Goal: Task Accomplishment & Management: Use online tool/utility

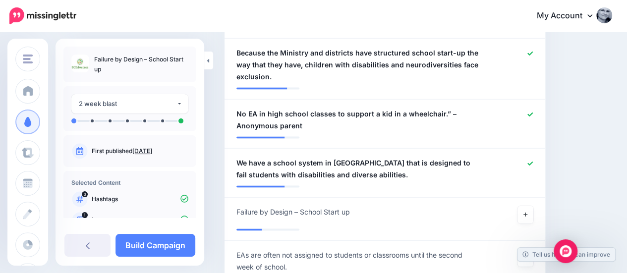
scroll to position [908, 0]
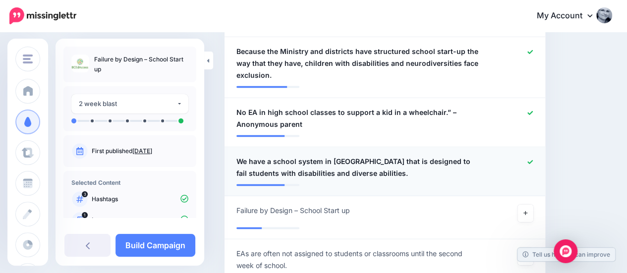
click at [533, 159] on icon at bounding box center [530, 161] width 5 height 5
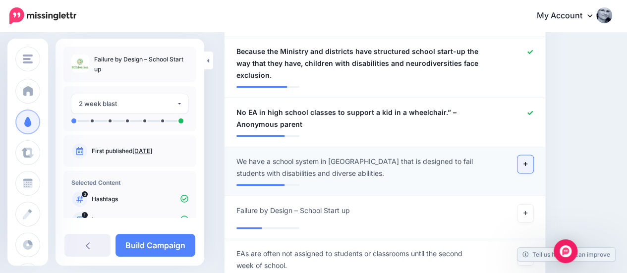
click at [534, 155] on link at bounding box center [526, 164] width 16 height 18
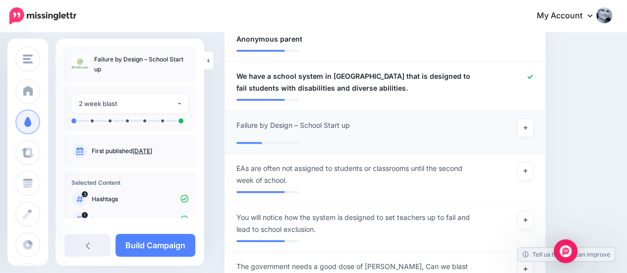
scroll to position [995, 0]
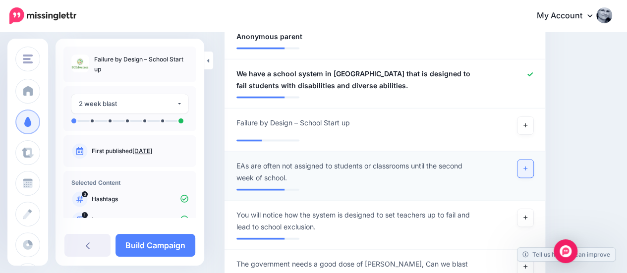
click at [528, 166] on icon at bounding box center [526, 168] width 4 height 5
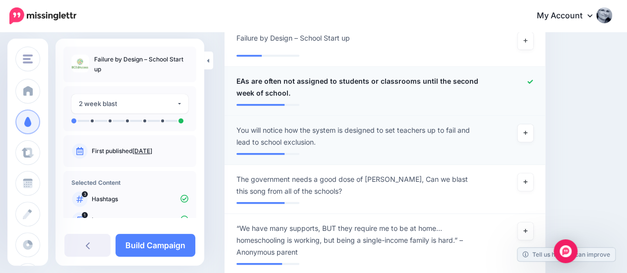
scroll to position [1081, 0]
click at [528, 130] on icon at bounding box center [526, 132] width 4 height 5
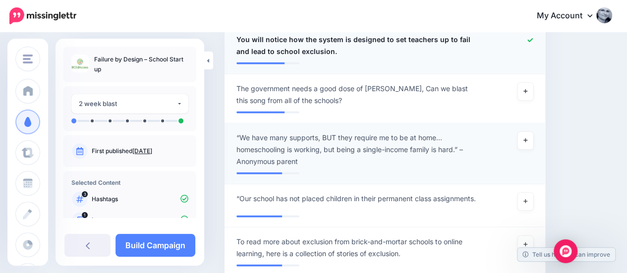
scroll to position [1186, 0]
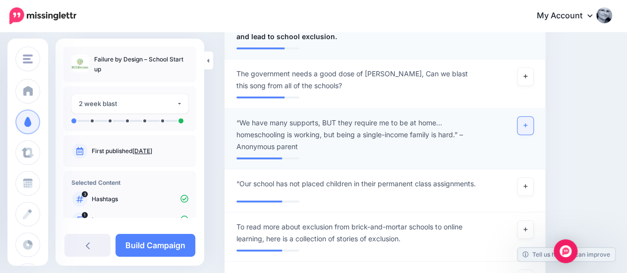
click at [527, 117] on link at bounding box center [526, 126] width 16 height 18
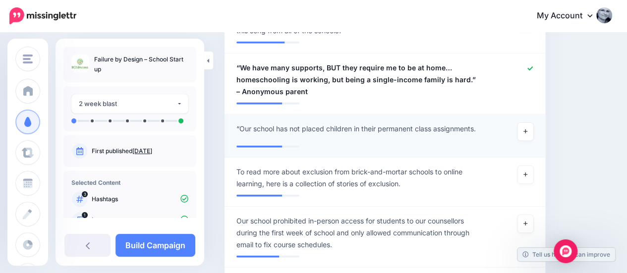
scroll to position [1241, 0]
click at [529, 122] on link at bounding box center [526, 131] width 16 height 18
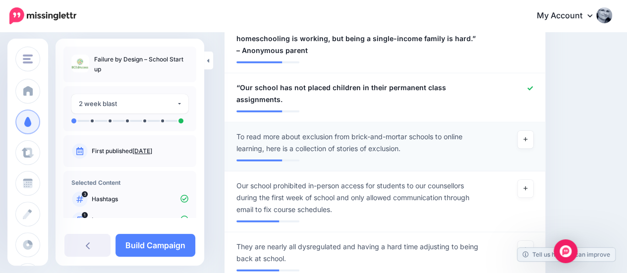
scroll to position [1292, 0]
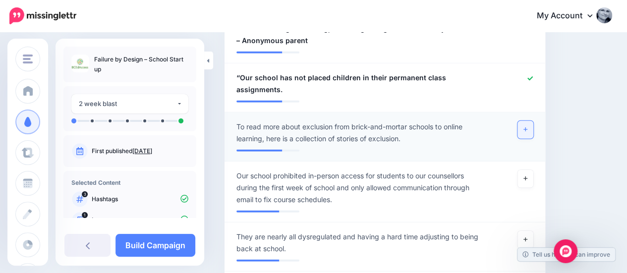
click at [529, 121] on link at bounding box center [526, 130] width 16 height 18
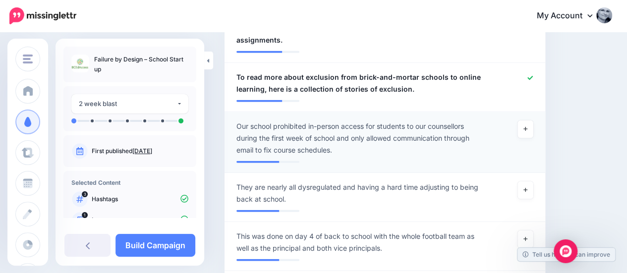
scroll to position [1347, 0]
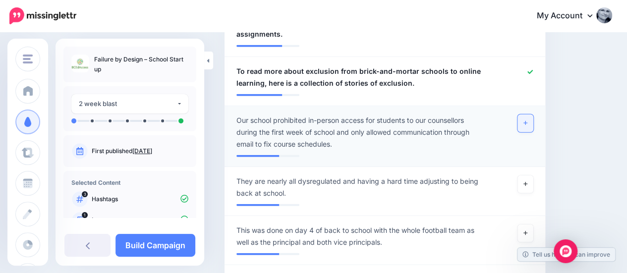
click at [532, 115] on link at bounding box center [526, 124] width 16 height 18
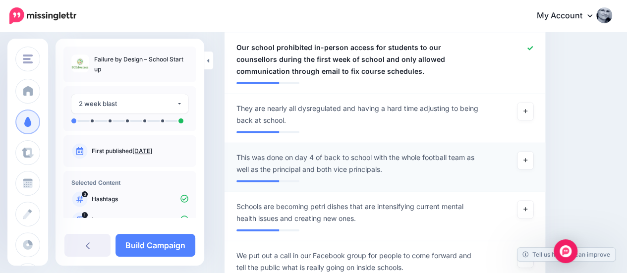
scroll to position [1425, 0]
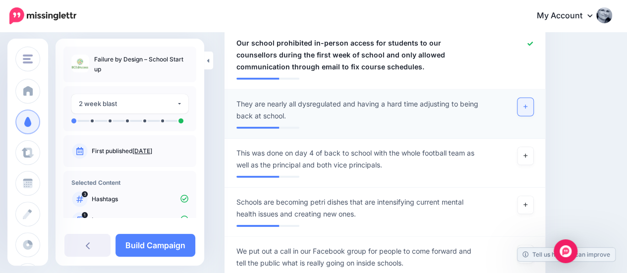
click at [534, 98] on link at bounding box center [526, 107] width 16 height 18
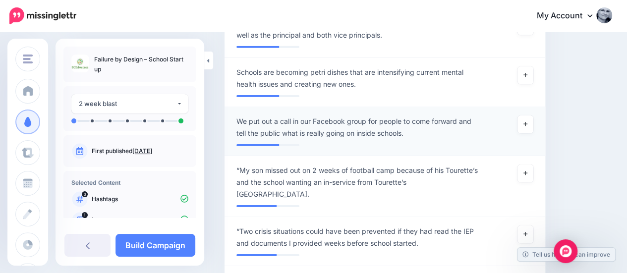
scroll to position [1555, 0]
click at [529, 115] on link at bounding box center [526, 124] width 16 height 18
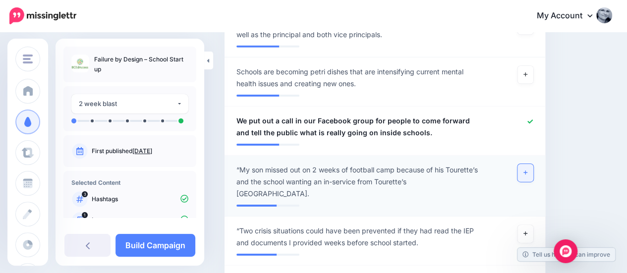
click at [529, 164] on link at bounding box center [526, 173] width 16 height 18
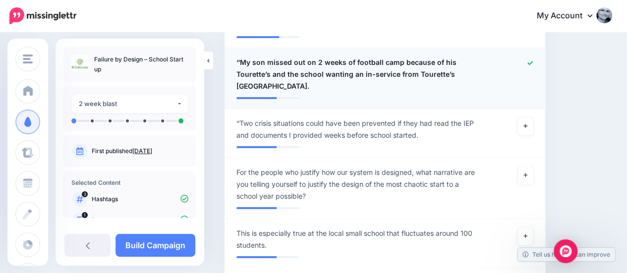
scroll to position [1669, 0]
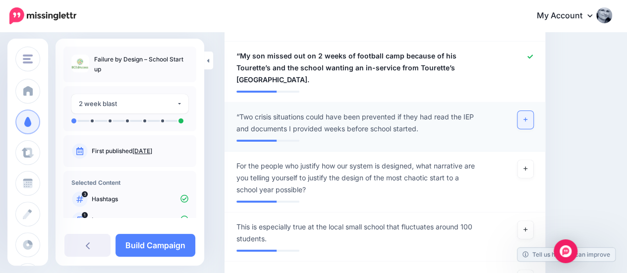
click at [528, 118] on icon at bounding box center [526, 120] width 4 height 4
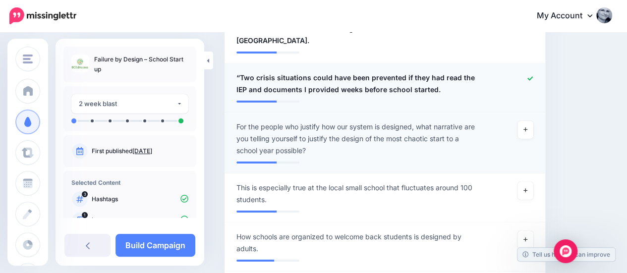
scroll to position [1723, 0]
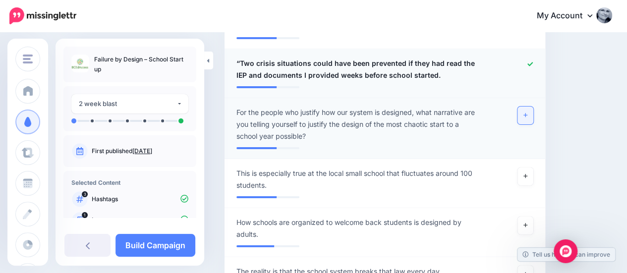
click at [528, 113] on icon at bounding box center [526, 115] width 4 height 4
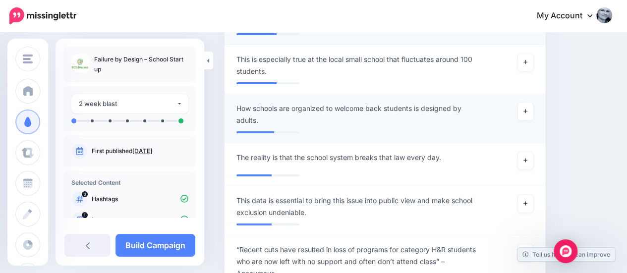
scroll to position [1838, 0]
click at [529, 102] on link at bounding box center [526, 111] width 16 height 18
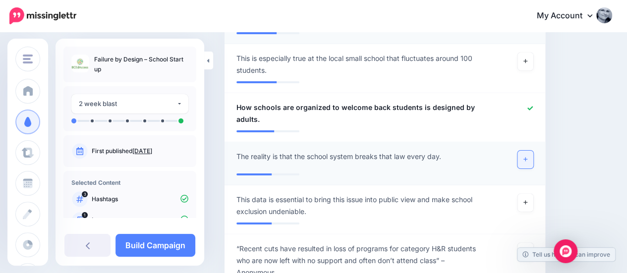
click at [527, 151] on link at bounding box center [526, 160] width 16 height 18
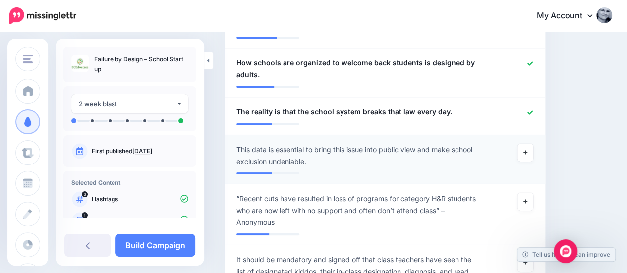
scroll to position [1893, 0]
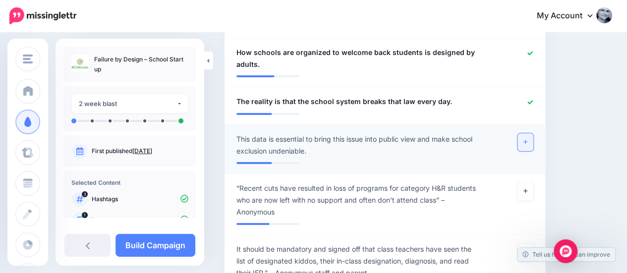
click at [530, 133] on link at bounding box center [526, 142] width 16 height 18
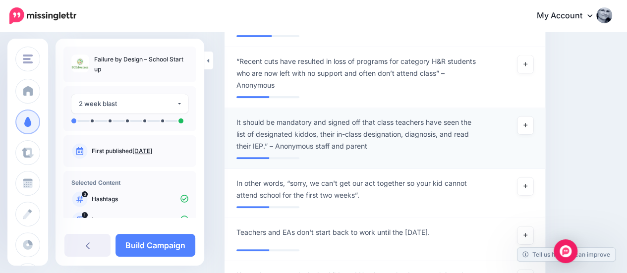
scroll to position [2022, 0]
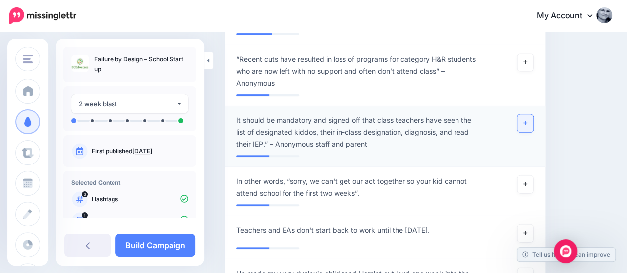
click at [529, 115] on link at bounding box center [526, 124] width 16 height 18
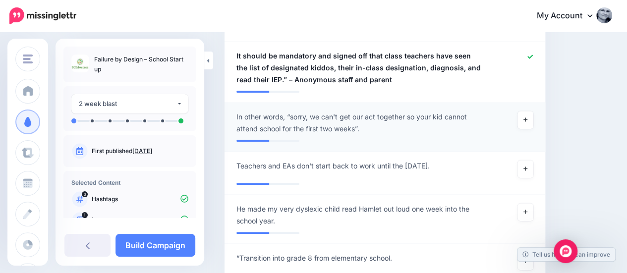
scroll to position [2093, 0]
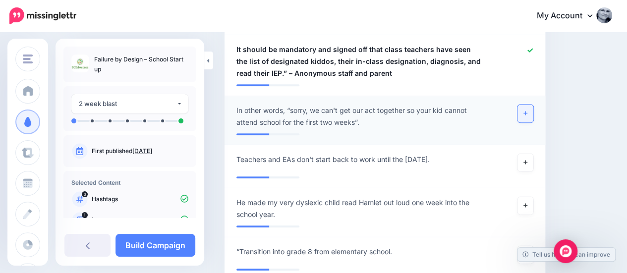
click at [534, 105] on link at bounding box center [526, 114] width 16 height 18
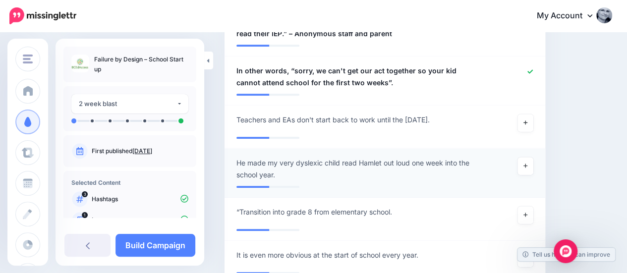
scroll to position [2134, 0]
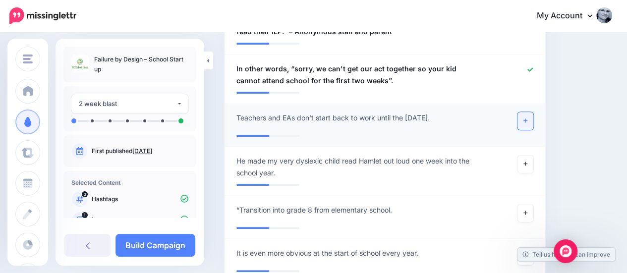
click at [534, 112] on link at bounding box center [526, 121] width 16 height 18
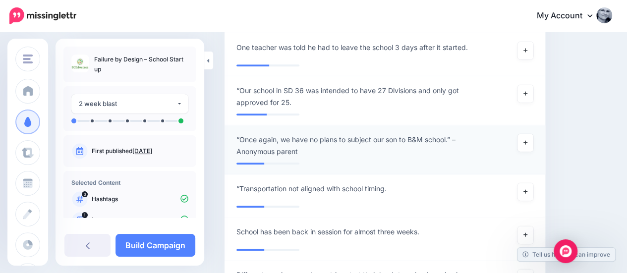
scroll to position [2379, 0]
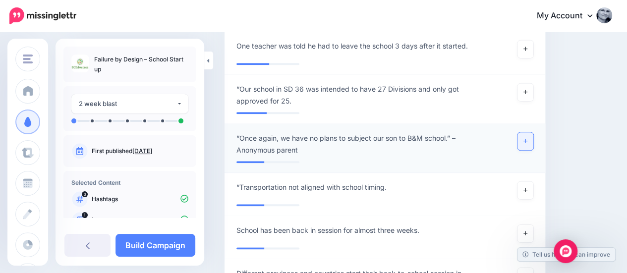
click at [534, 132] on link at bounding box center [526, 141] width 16 height 18
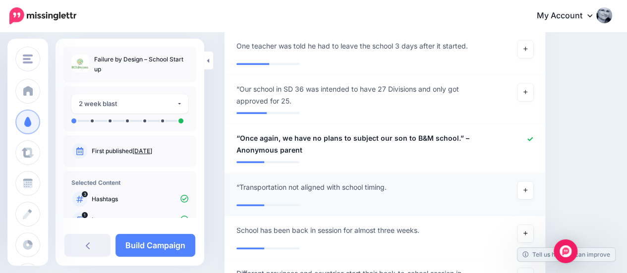
scroll to position [2418, 0]
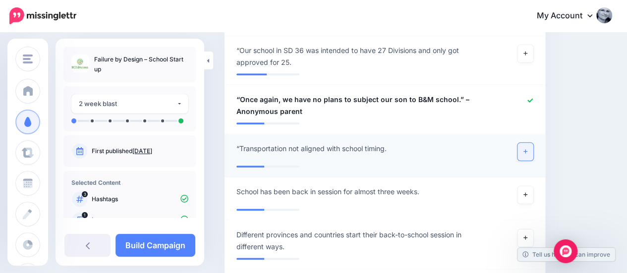
click at [534, 143] on link at bounding box center [526, 152] width 16 height 18
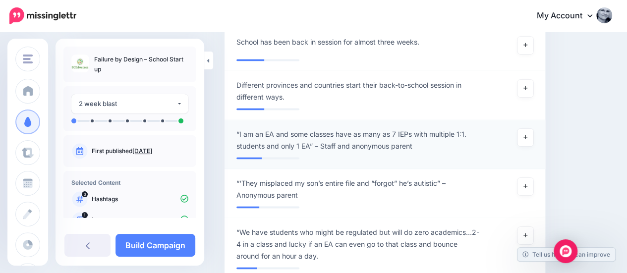
scroll to position [2563, 0]
click at [528, 134] on icon at bounding box center [526, 136] width 4 height 5
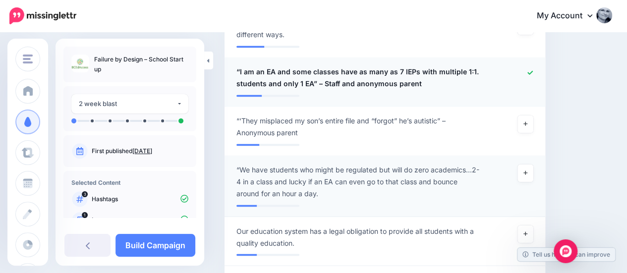
scroll to position [2631, 0]
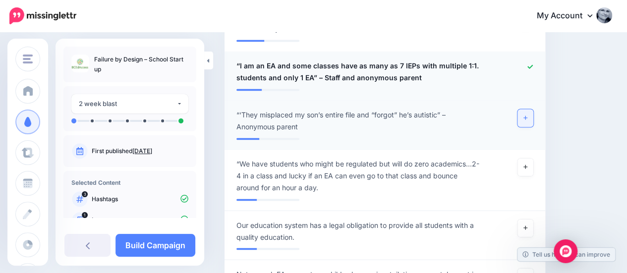
click at [528, 115] on icon at bounding box center [526, 117] width 4 height 5
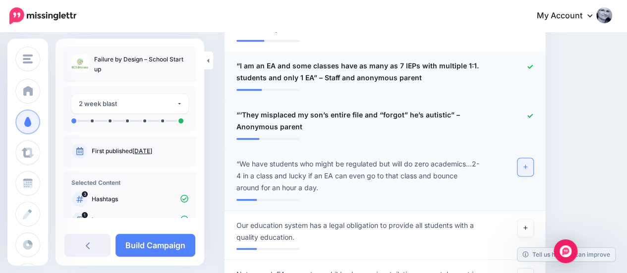
click at [528, 164] on icon at bounding box center [526, 166] width 4 height 5
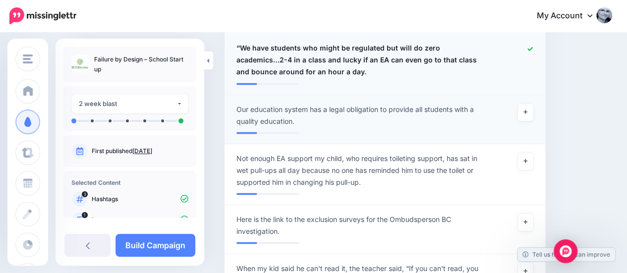
scroll to position [2748, 0]
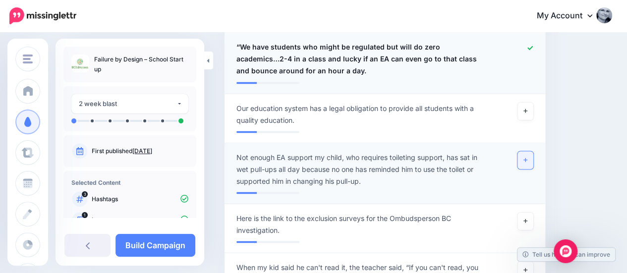
click at [528, 157] on icon at bounding box center [526, 159] width 4 height 5
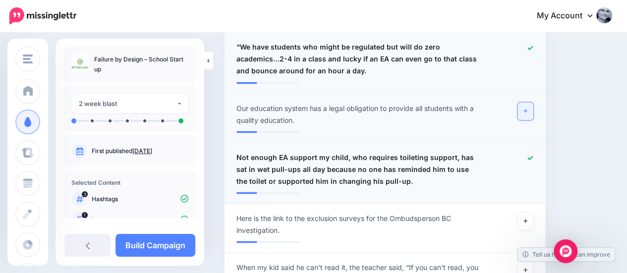
click at [531, 102] on link at bounding box center [526, 111] width 16 height 18
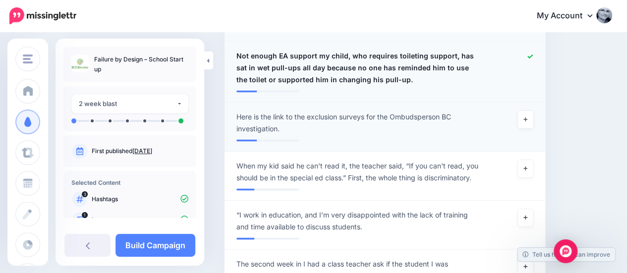
scroll to position [2850, 0]
click at [534, 111] on link at bounding box center [526, 120] width 16 height 18
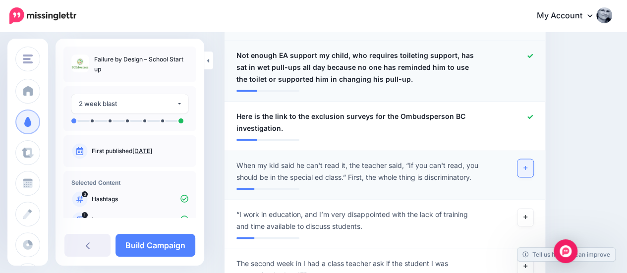
click at [528, 166] on icon at bounding box center [526, 168] width 4 height 5
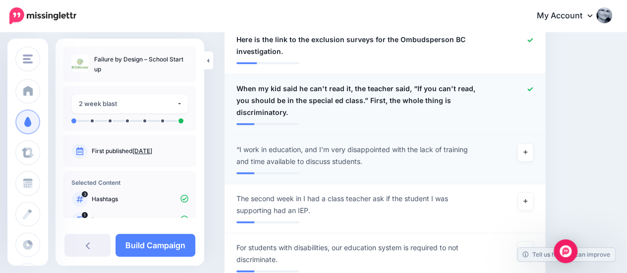
scroll to position [2928, 0]
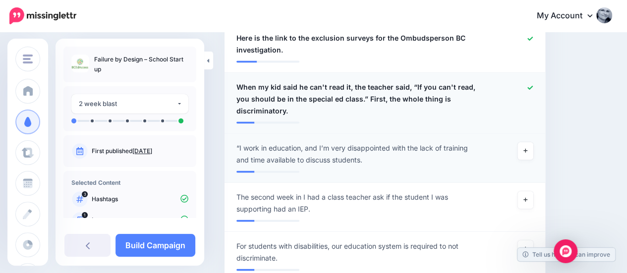
click at [523, 142] on div at bounding box center [515, 154] width 52 height 24
click at [528, 148] on icon at bounding box center [526, 150] width 4 height 5
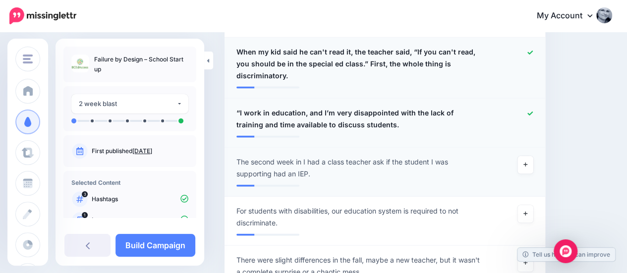
scroll to position [2964, 0]
click at [532, 156] on link at bounding box center [526, 165] width 16 height 18
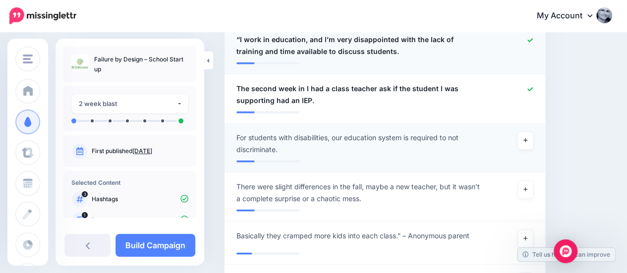
scroll to position [3037, 0]
click at [532, 131] on link at bounding box center [526, 140] width 16 height 18
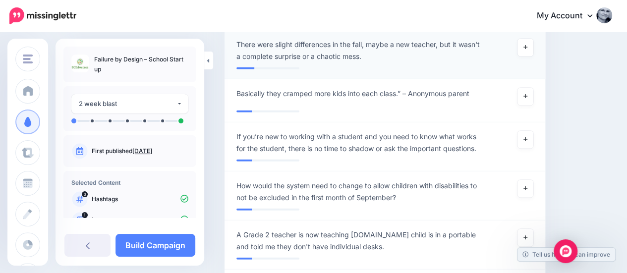
scroll to position [3189, 0]
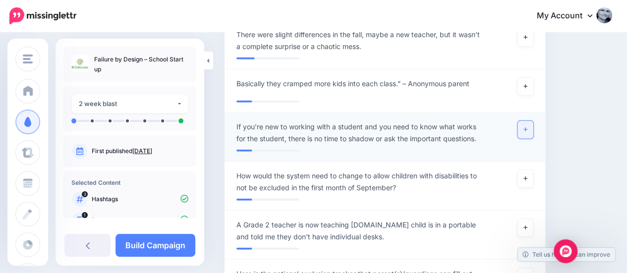
click at [528, 127] on icon at bounding box center [526, 129] width 4 height 5
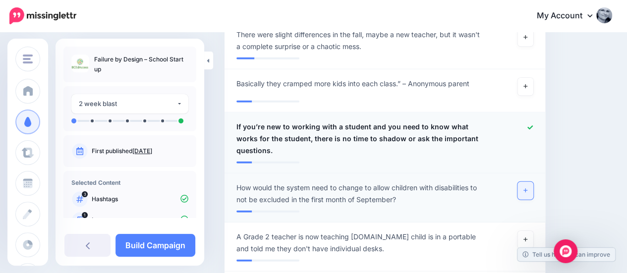
click at [530, 182] on link at bounding box center [526, 191] width 16 height 18
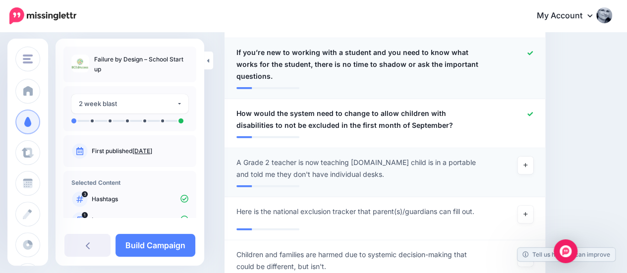
scroll to position [3294, 0]
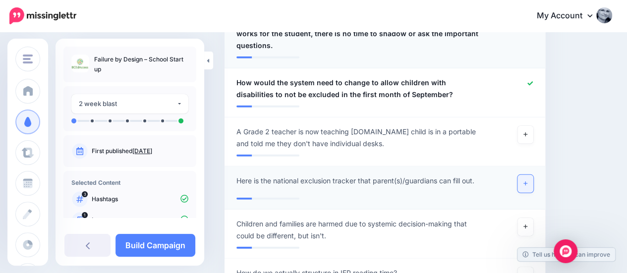
click at [528, 181] on icon at bounding box center [526, 183] width 4 height 5
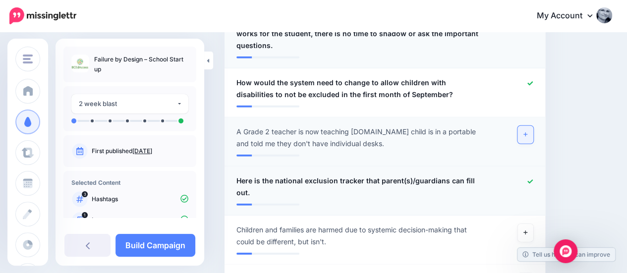
click at [528, 132] on icon at bounding box center [526, 134] width 4 height 5
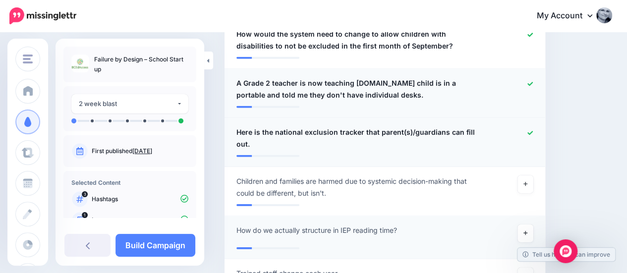
scroll to position [3350, 0]
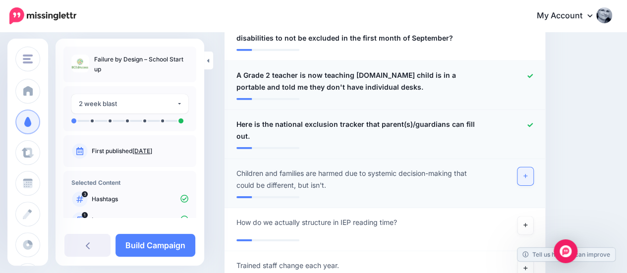
click at [528, 174] on icon at bounding box center [526, 176] width 4 height 5
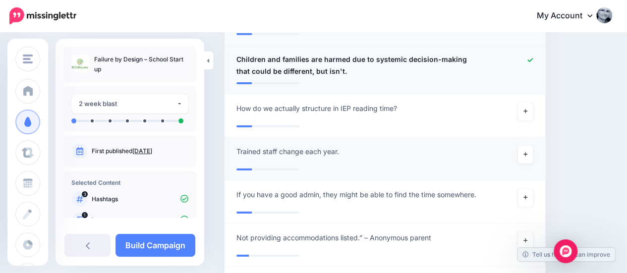
scroll to position [3465, 0]
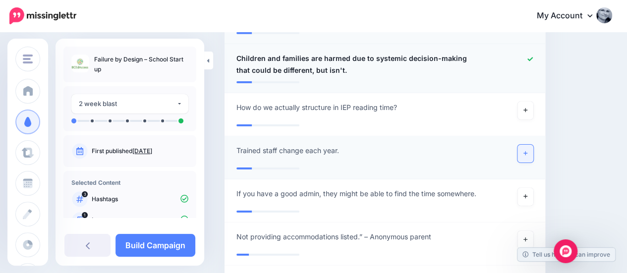
click at [528, 151] on icon at bounding box center [526, 153] width 4 height 5
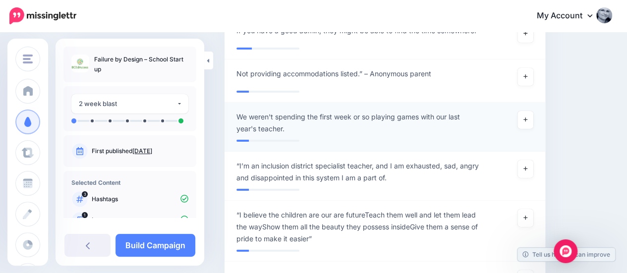
scroll to position [3624, 0]
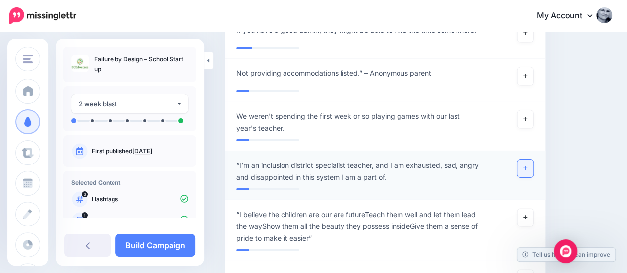
click at [532, 160] on link at bounding box center [526, 169] width 16 height 18
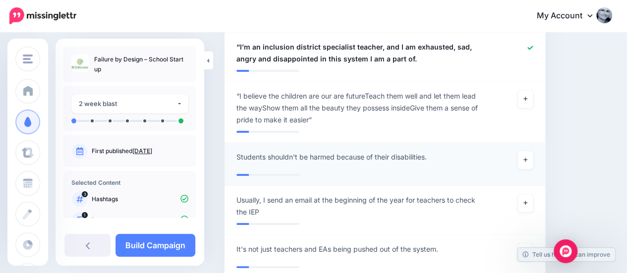
scroll to position [3780, 0]
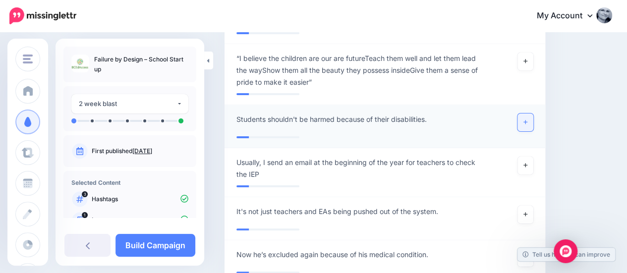
click at [534, 114] on link at bounding box center [526, 123] width 16 height 18
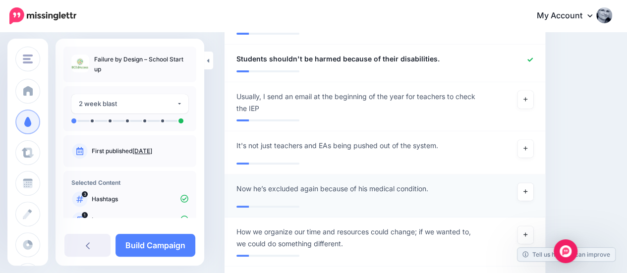
scroll to position [3847, 0]
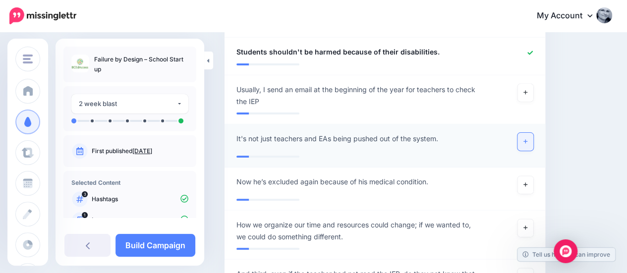
click at [532, 133] on link at bounding box center [526, 142] width 16 height 18
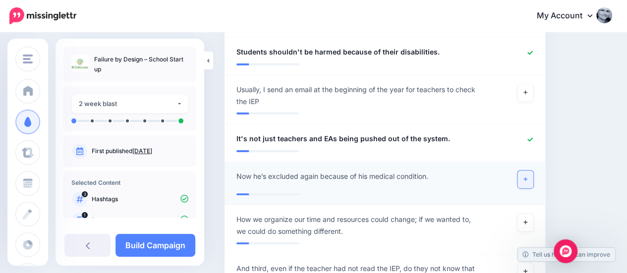
click at [526, 171] on link at bounding box center [526, 180] width 16 height 18
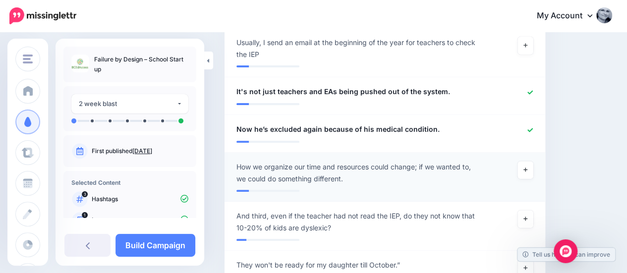
scroll to position [3895, 0]
click at [533, 161] on link at bounding box center [526, 170] width 16 height 18
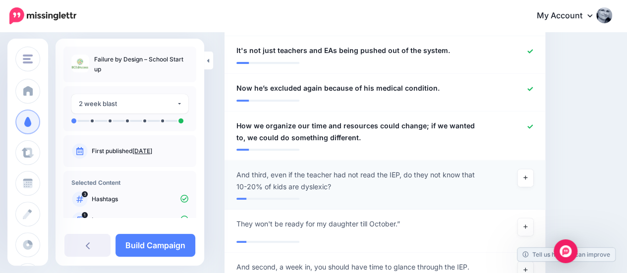
scroll to position [3950, 0]
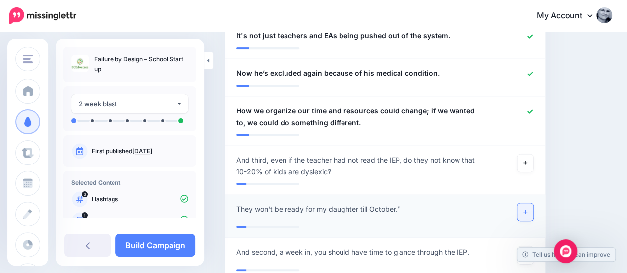
click at [527, 203] on link at bounding box center [526, 212] width 16 height 18
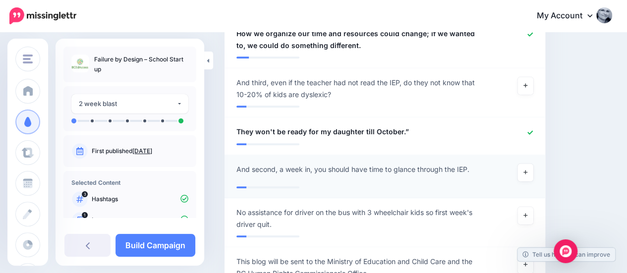
scroll to position [4029, 0]
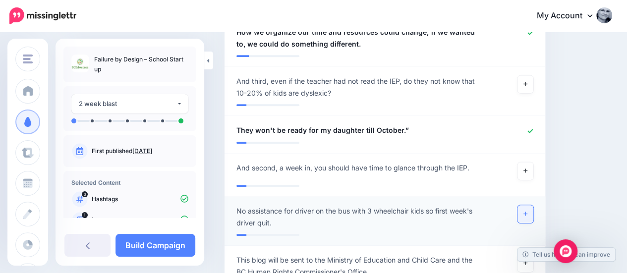
click at [528, 211] on icon at bounding box center [526, 213] width 4 height 5
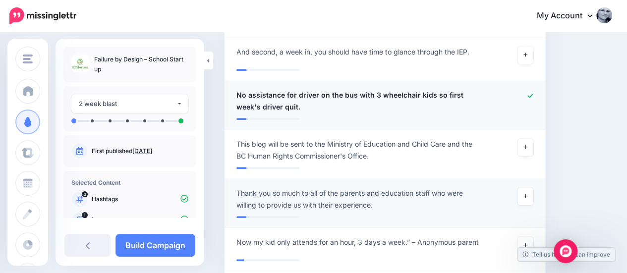
scroll to position [4148, 0]
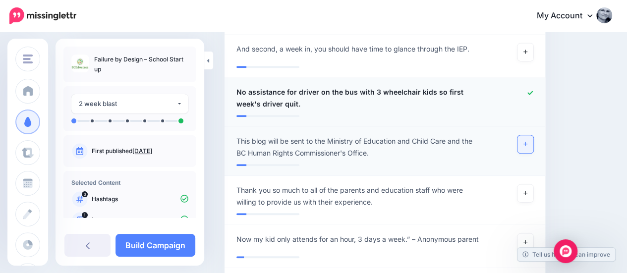
click at [528, 135] on link at bounding box center [526, 144] width 16 height 18
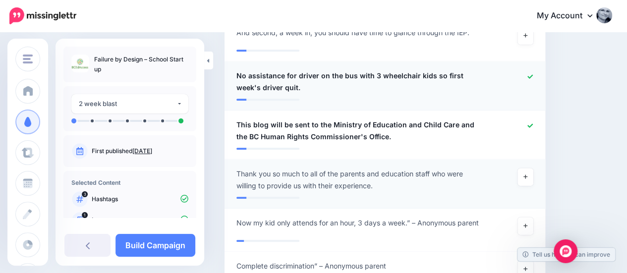
scroll to position [4173, 0]
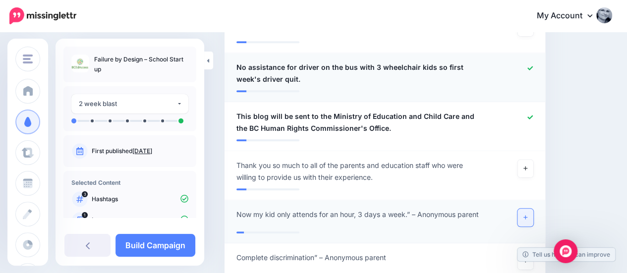
click at [528, 215] on icon at bounding box center [526, 217] width 4 height 5
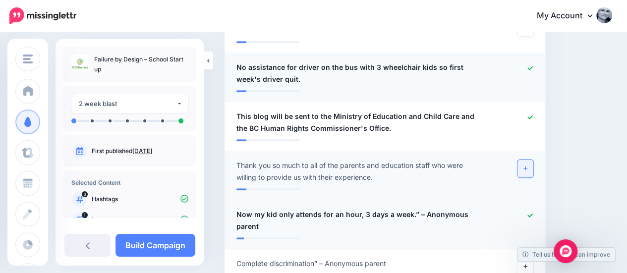
click at [533, 160] on link at bounding box center [526, 169] width 16 height 18
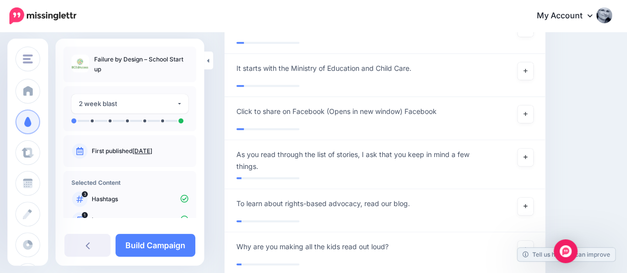
scroll to position [4813, 0]
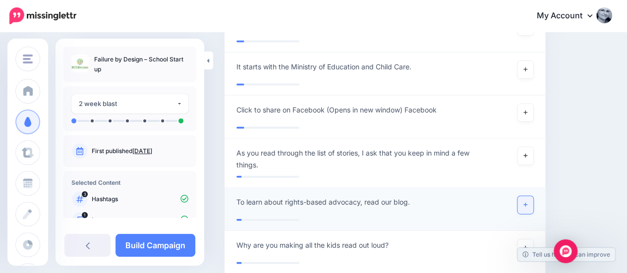
click at [528, 202] on icon at bounding box center [526, 204] width 4 height 5
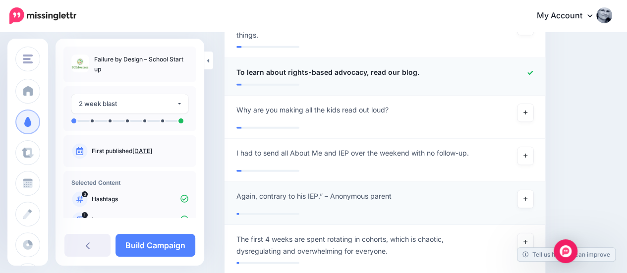
scroll to position [4944, 0]
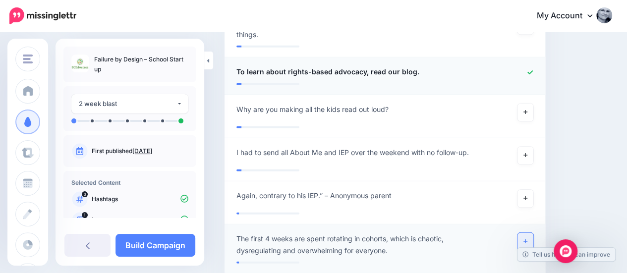
click at [529, 233] on link at bounding box center [526, 242] width 16 height 18
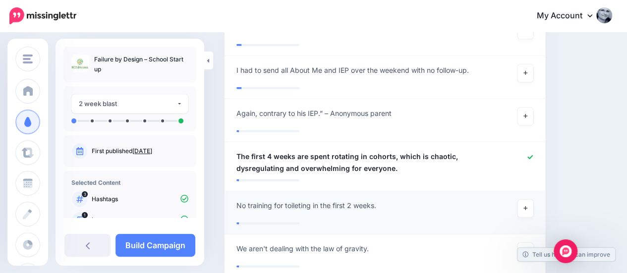
scroll to position [5030, 0]
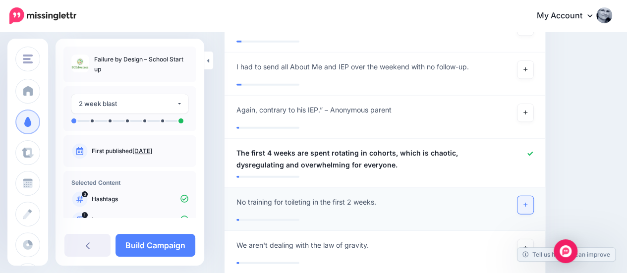
click at [528, 202] on icon at bounding box center [526, 204] width 4 height 5
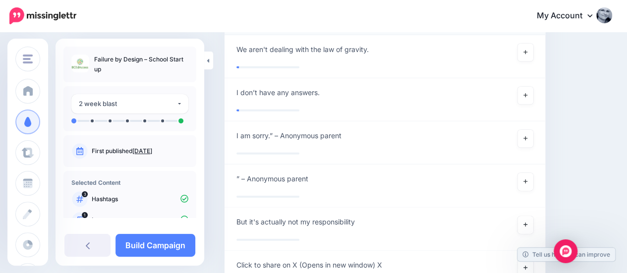
scroll to position [95, 0]
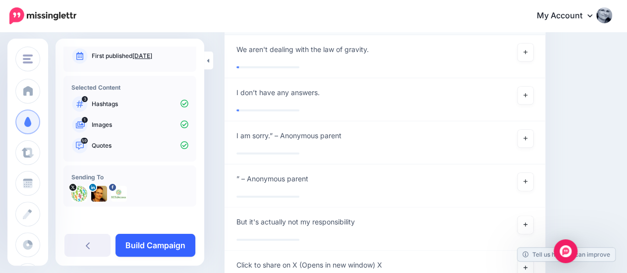
click at [149, 252] on link "Build Campaign" at bounding box center [156, 245] width 80 height 23
